Goal: Answer question/provide support

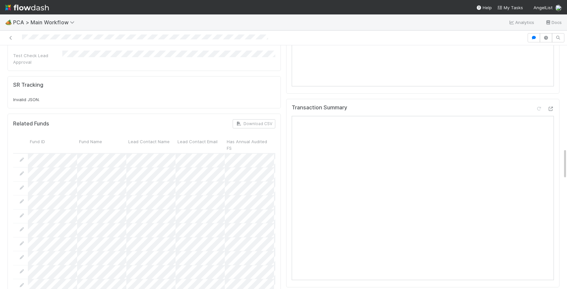
scroll to position [801, 0]
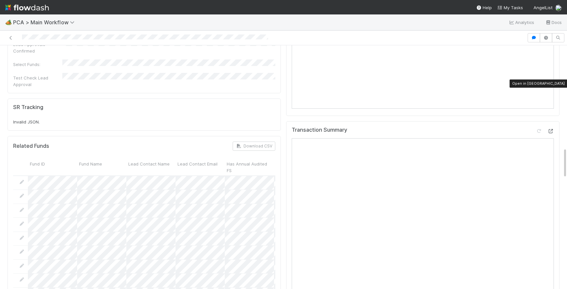
click at [551, 128] on div at bounding box center [551, 131] width 7 height 7
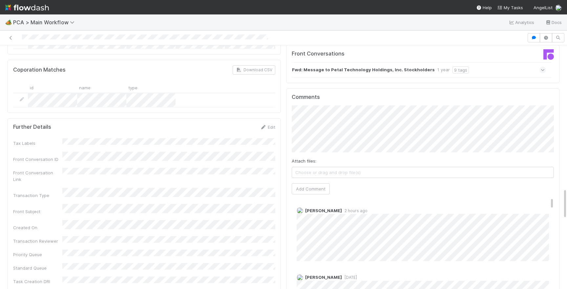
scroll to position [1120, 0]
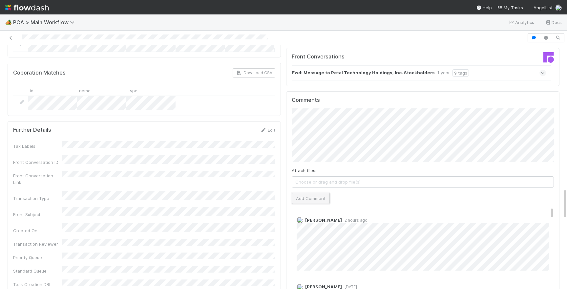
click at [305, 193] on button "Add Comment" at bounding box center [311, 198] width 38 height 11
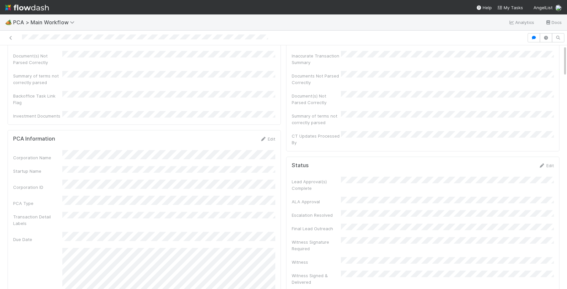
scroll to position [0, 0]
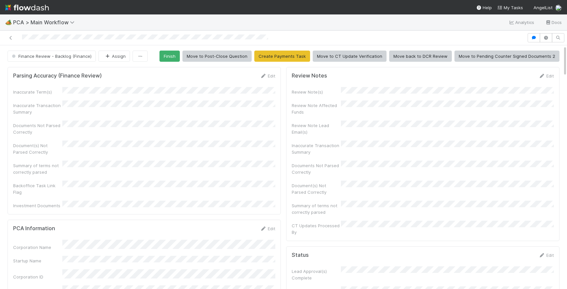
click at [106, 33] on div at bounding box center [264, 37] width 522 height 9
click at [78, 55] on span "Finance Review - Backlog (Finance)" at bounding box center [51, 56] width 81 height 5
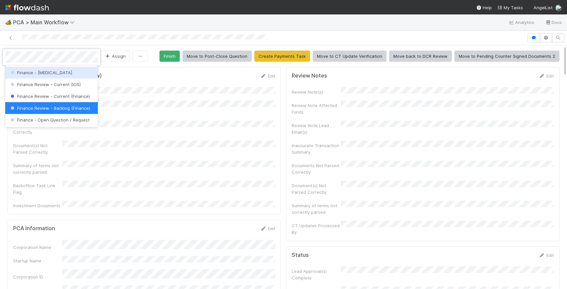
click at [53, 74] on div "Finance - [MEDICAL_DATA]" at bounding box center [51, 73] width 93 height 12
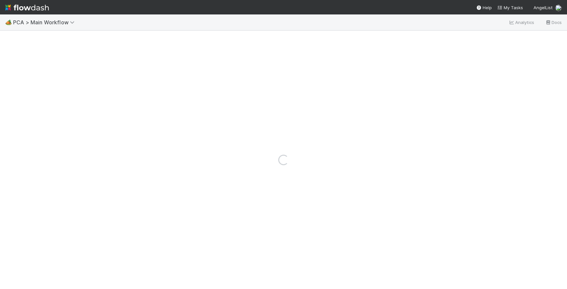
click at [46, 10] on img at bounding box center [27, 7] width 44 height 11
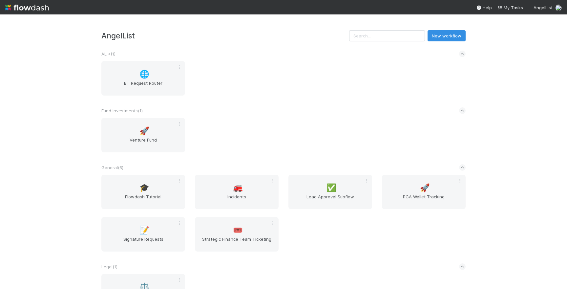
scroll to position [141, 0]
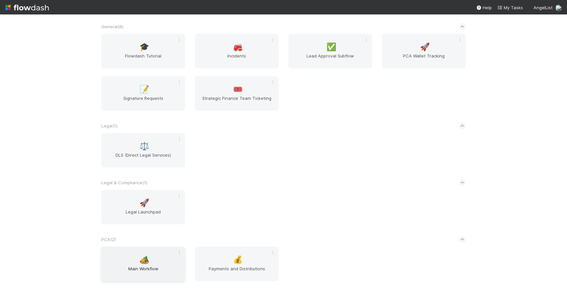
click at [153, 258] on div "🏕️ Main Workflow" at bounding box center [143, 264] width 84 height 34
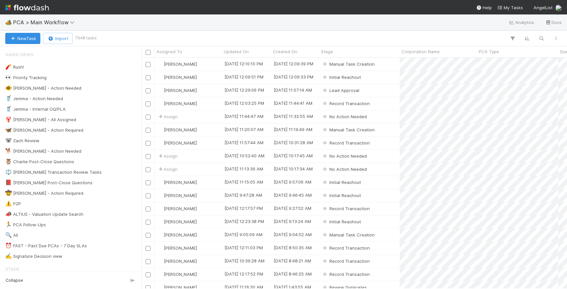
scroll to position [231, 426]
click at [66, 182] on div "📕 [PERSON_NAME] Post-Close Questions" at bounding box center [48, 183] width 87 height 8
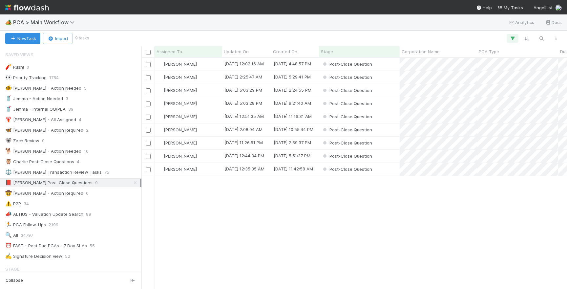
scroll to position [231, 426]
click at [378, 77] on div "Post-Close Question" at bounding box center [359, 77] width 81 height 13
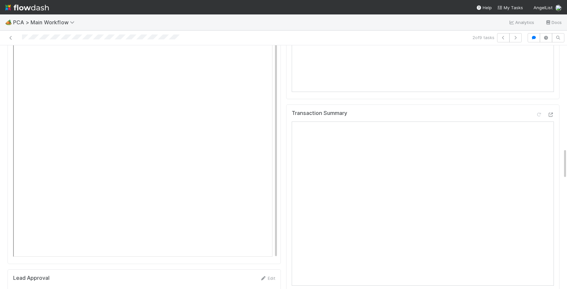
scroll to position [837, 0]
